Goal: Information Seeking & Learning: Check status

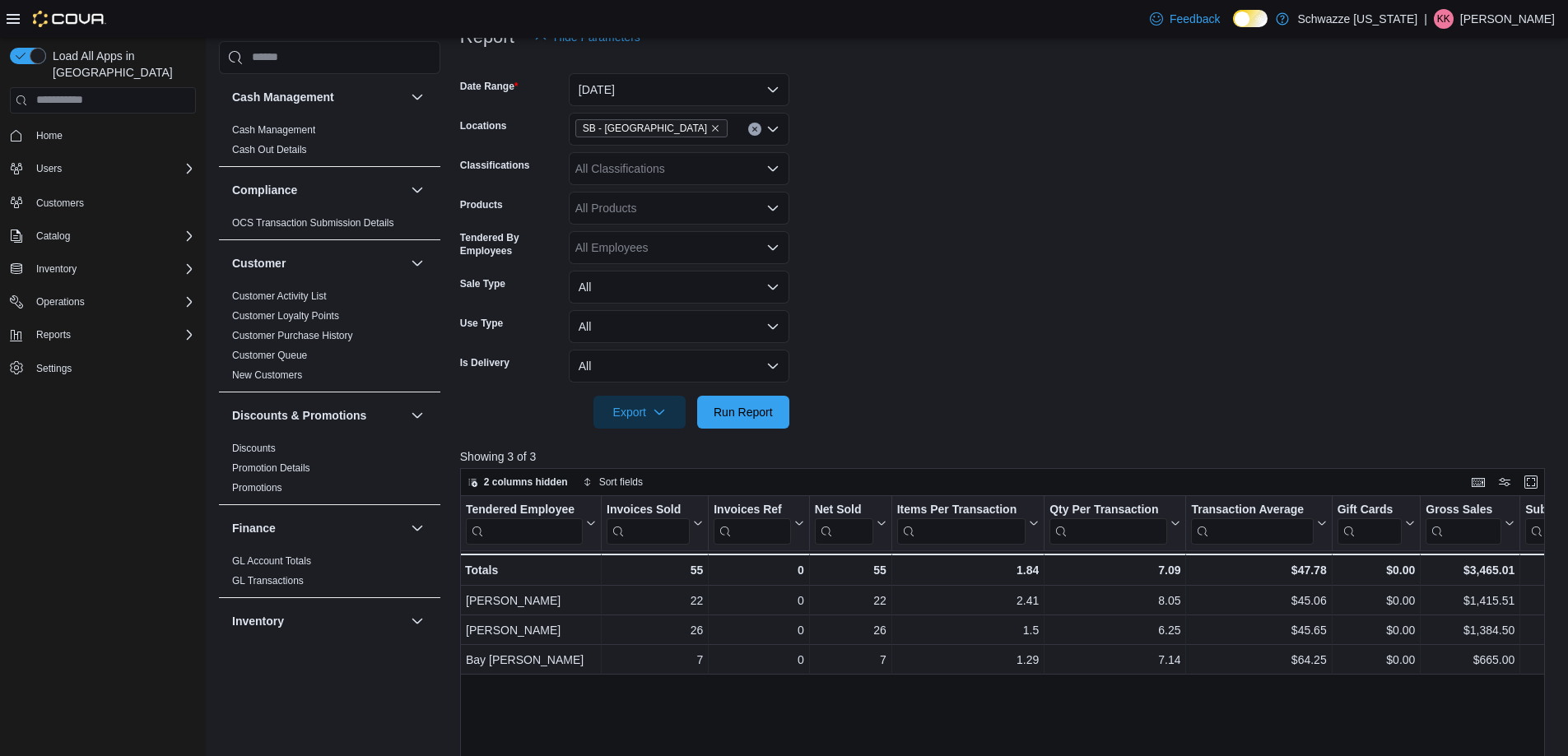
scroll to position [247, 0]
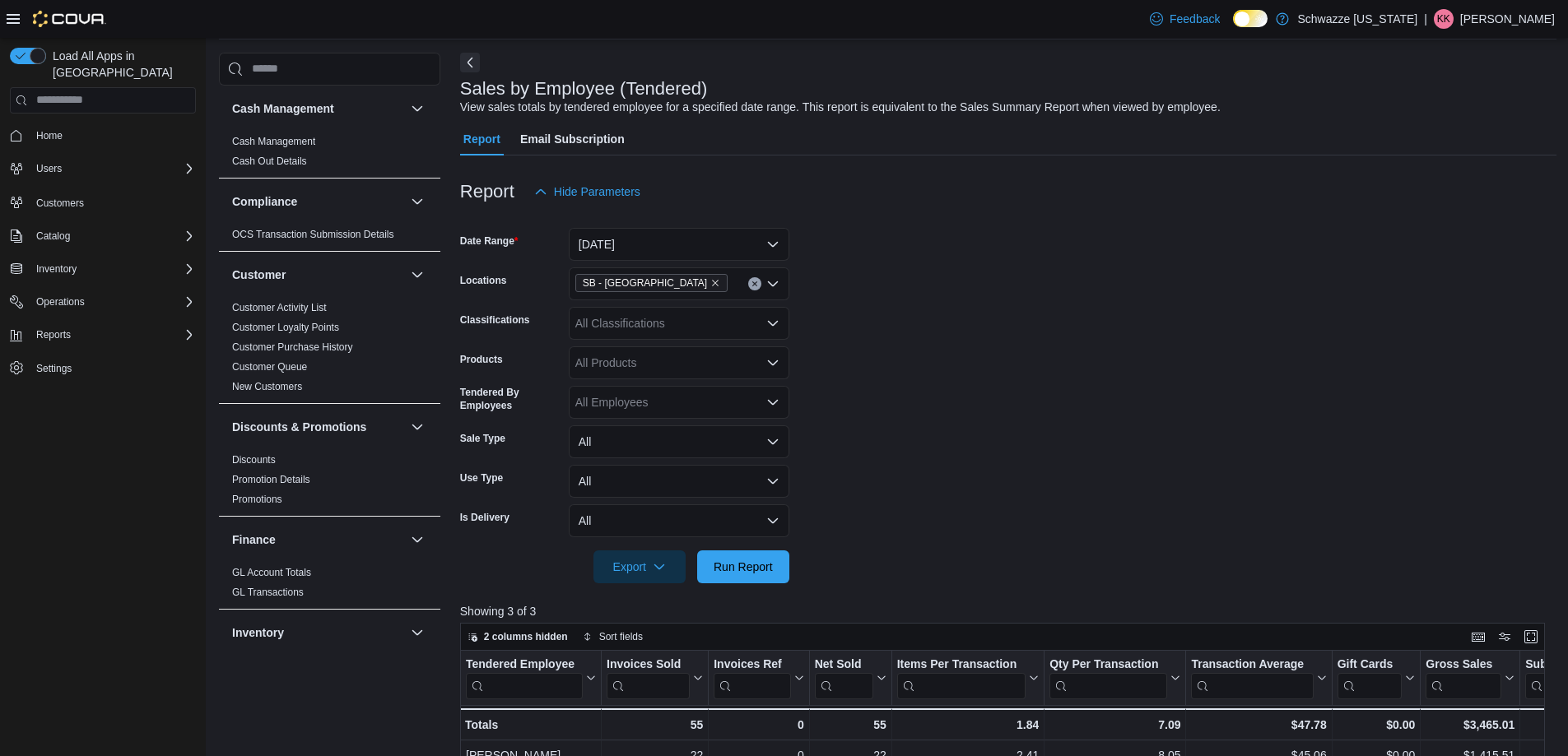
scroll to position [329, 0]
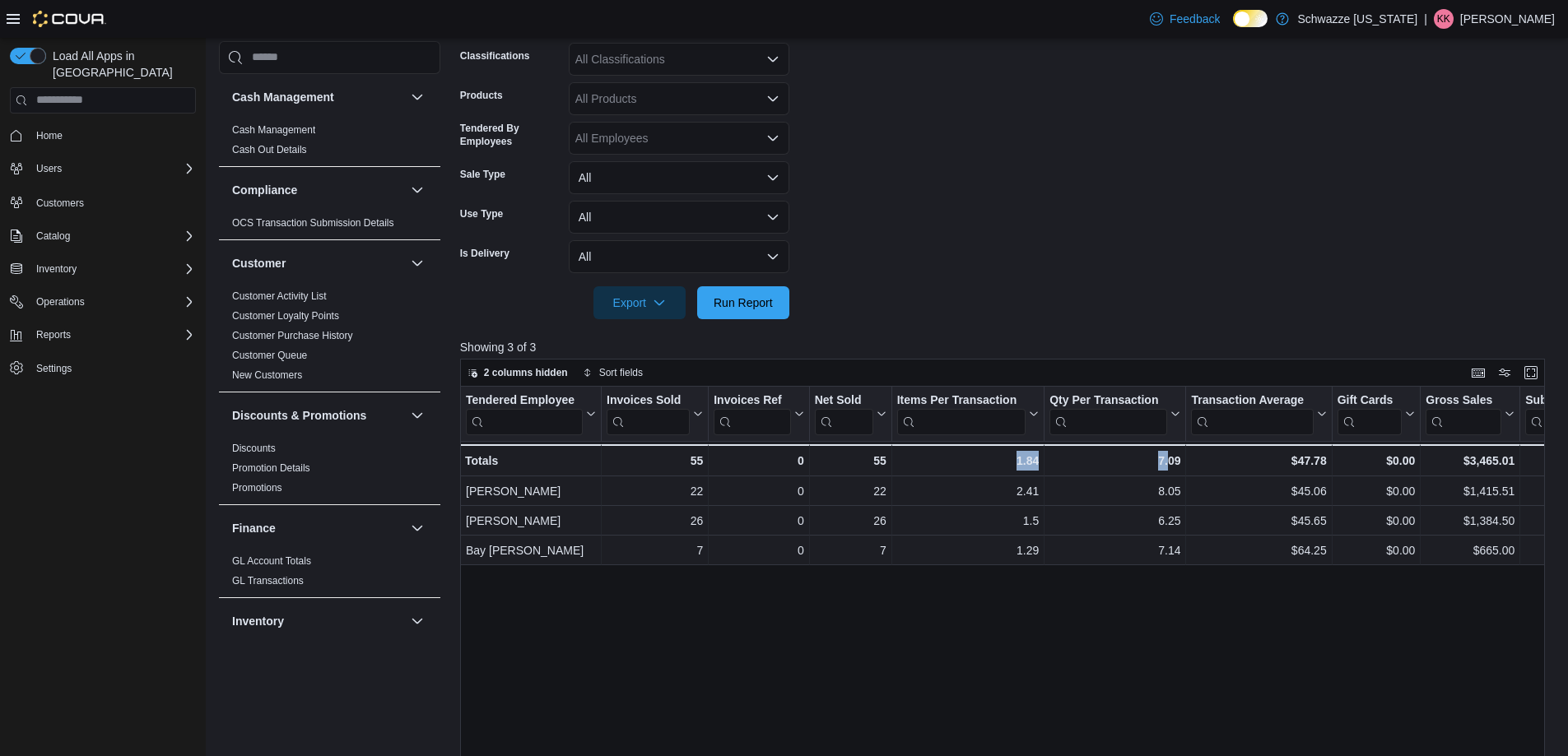
drag, startPoint x: 1166, startPoint y: 671, endPoint x: 958, endPoint y: 683, distance: 208.3
click at [963, 683] on div "Tendered Employee Click to view column header actions Invoices Sold Click to vi…" at bounding box center [1007, 674] width 1096 height 576
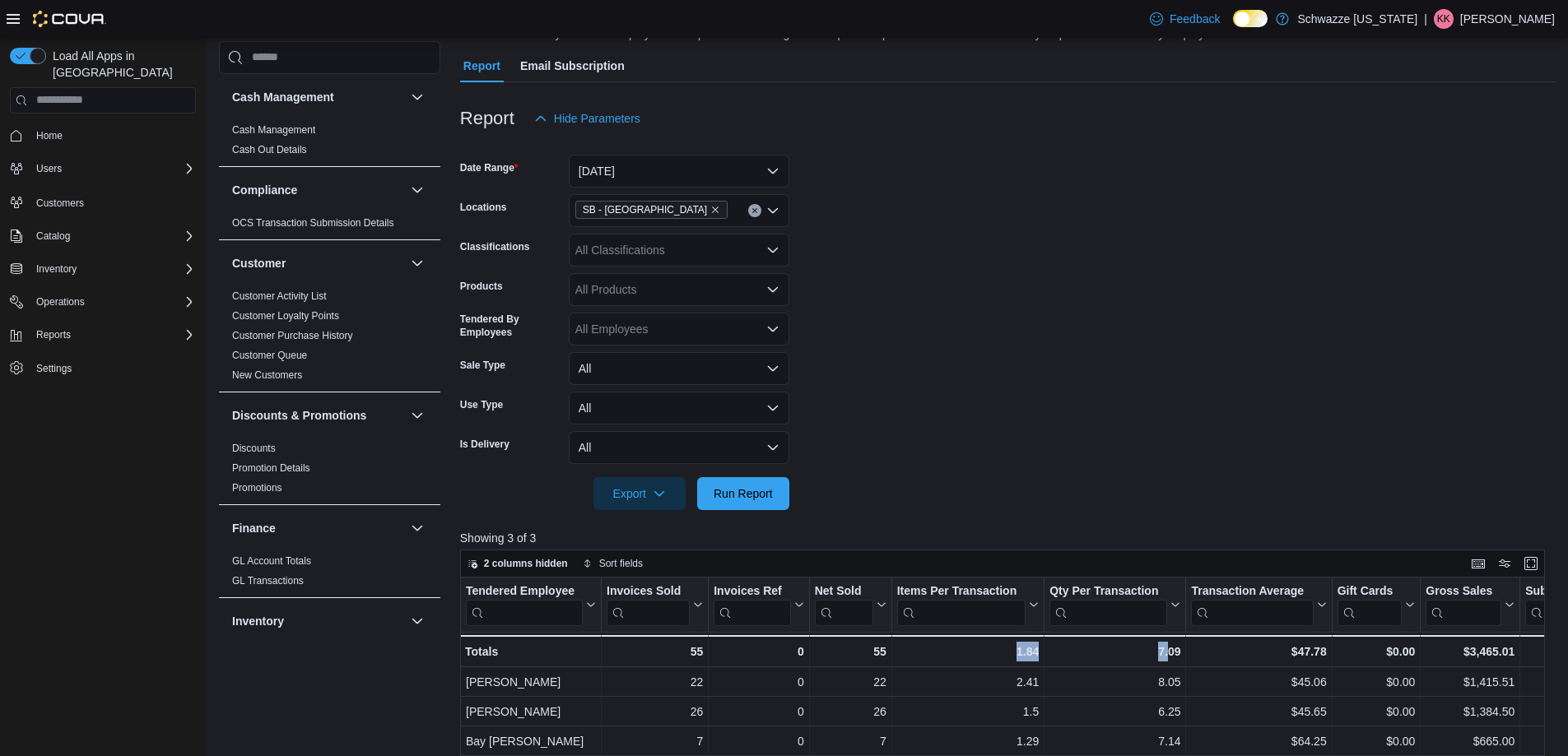
scroll to position [0, 0]
